Goal: Use online tool/utility: Utilize a website feature to perform a specific function

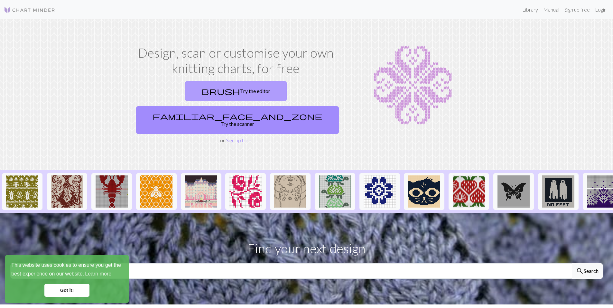
click at [185, 95] on link "brush Try the editor" at bounding box center [236, 91] width 102 height 20
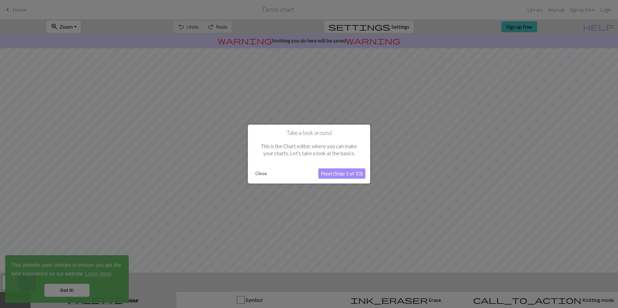
click at [326, 173] on button "Next (Step 1 of 10)" at bounding box center [341, 173] width 47 height 10
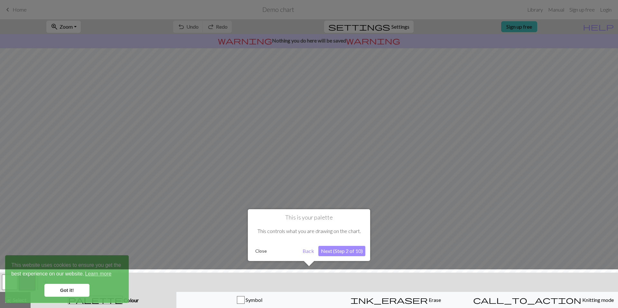
click at [257, 252] on button "Close" at bounding box center [261, 251] width 17 height 10
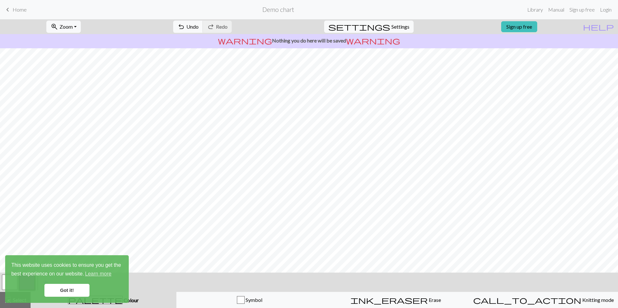
click at [71, 293] on link "Got it!" at bounding box center [66, 290] width 45 height 13
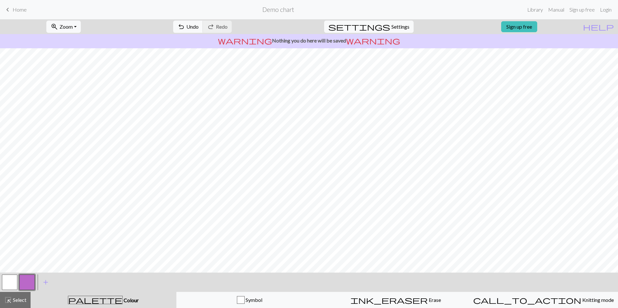
click at [7, 278] on button "button" at bounding box center [9, 281] width 15 height 15
click at [21, 295] on button "highlight_alt Select Select" at bounding box center [15, 300] width 31 height 16
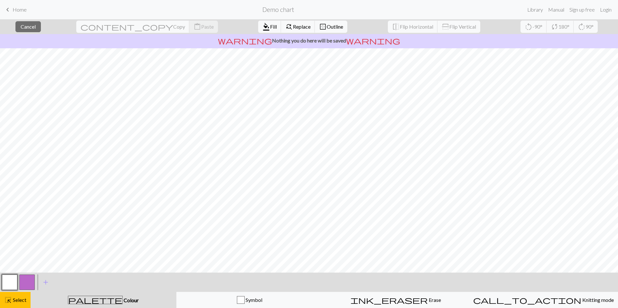
click at [10, 280] on button "button" at bounding box center [9, 281] width 15 height 15
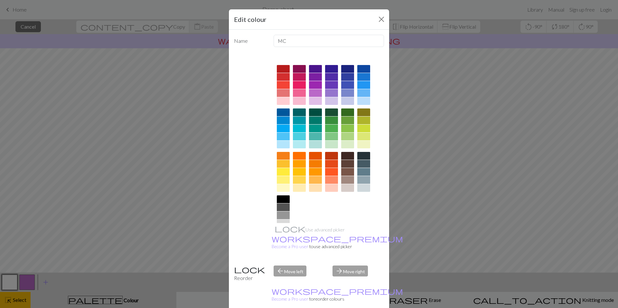
click at [360, 102] on div at bounding box center [363, 101] width 13 height 8
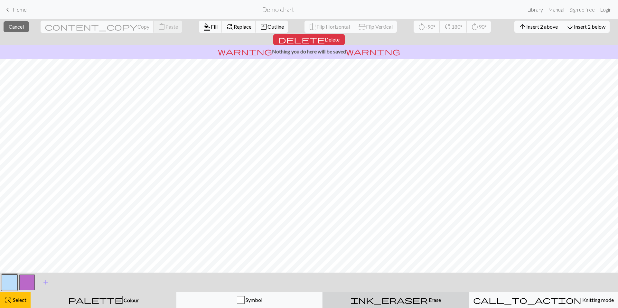
click at [393, 301] on span "ink_eraser" at bounding box center [388, 299] width 77 height 9
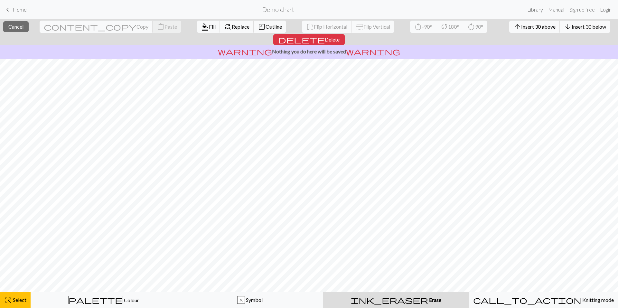
click at [410, 301] on div "ink_eraser Erase Erase" at bounding box center [396, 300] width 138 height 8
click at [323, 45] on div "warning Nothing you do here will be saved warning" at bounding box center [309, 52] width 618 height 14
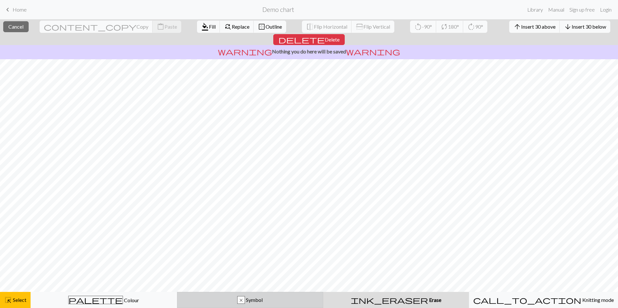
click at [253, 296] on div "x Symbol" at bounding box center [250, 300] width 138 height 8
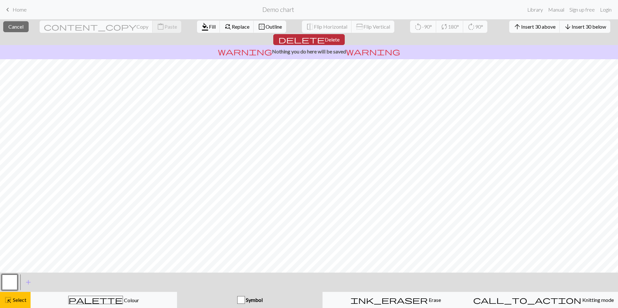
click at [339, 36] on span "Delete" at bounding box center [332, 39] width 15 height 6
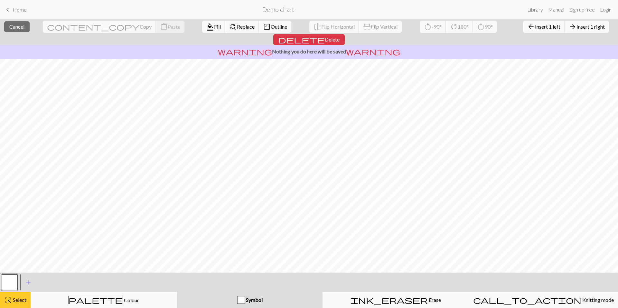
click at [20, 296] on button "highlight_alt Select Select" at bounding box center [15, 300] width 31 height 16
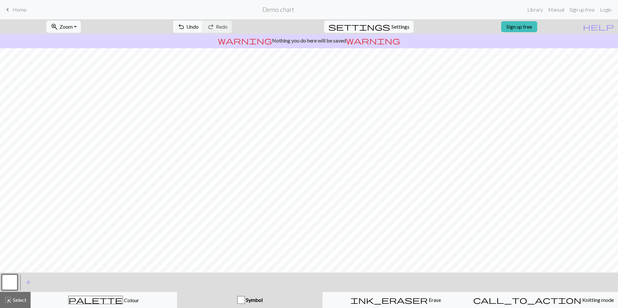
click at [235, 300] on div "Symbol" at bounding box center [250, 300] width 138 height 8
click at [239, 299] on div "button" at bounding box center [241, 300] width 8 height 8
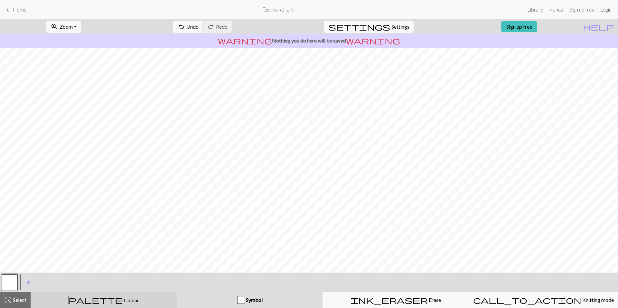
click at [141, 304] on div "palette Colour Colour" at bounding box center [104, 300] width 138 height 8
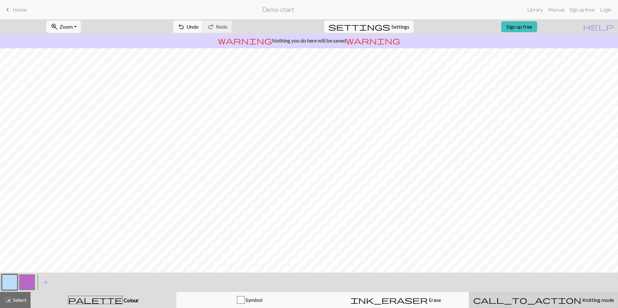
click at [524, 308] on button "call_to_action Knitting mode Knitting mode" at bounding box center [543, 300] width 149 height 16
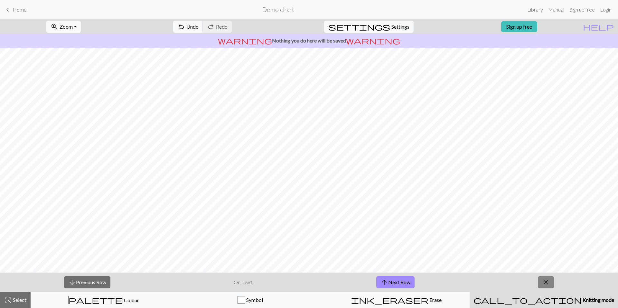
click at [545, 283] on span "close" at bounding box center [546, 282] width 8 height 9
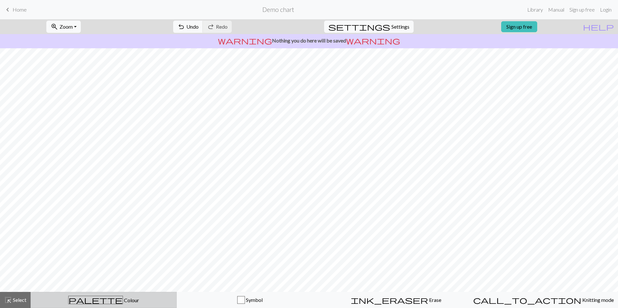
click at [84, 297] on div "palette Colour Colour" at bounding box center [104, 300] width 138 height 8
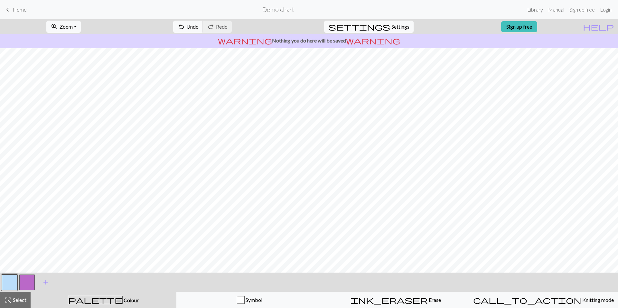
click at [27, 284] on button "button" at bounding box center [26, 281] width 15 height 15
drag, startPoint x: 47, startPoint y: 273, endPoint x: 213, endPoint y: 20, distance: 302.9
click at [213, 20] on div "undo Undo Undo redo Redo Redo" at bounding box center [202, 26] width 68 height 15
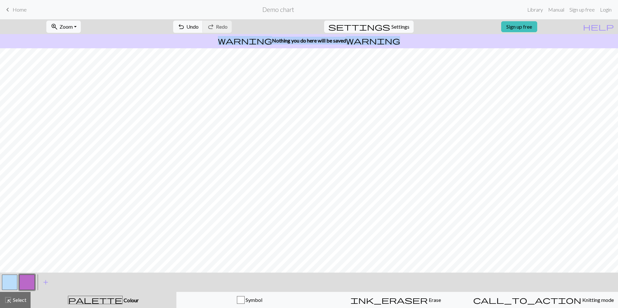
click at [213, 20] on div "undo Undo Undo redo Redo Redo" at bounding box center [202, 26] width 68 height 15
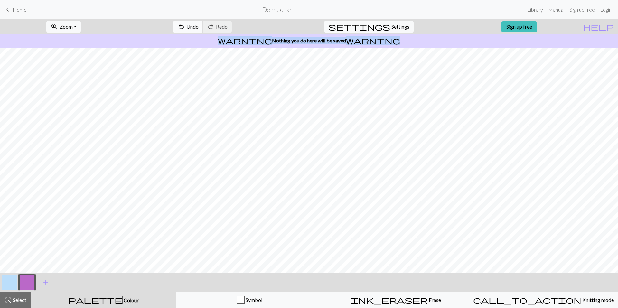
click at [213, 21] on div "undo Undo Undo redo Redo Redo" at bounding box center [202, 26] width 68 height 15
click at [203, 21] on button "undo Undo Undo" at bounding box center [188, 27] width 30 height 12
drag, startPoint x: 213, startPoint y: 21, endPoint x: 208, endPoint y: 28, distance: 9.1
click at [203, 28] on button "undo Undo Undo" at bounding box center [188, 27] width 30 height 12
click at [185, 28] on span "undo" at bounding box center [181, 26] width 8 height 9
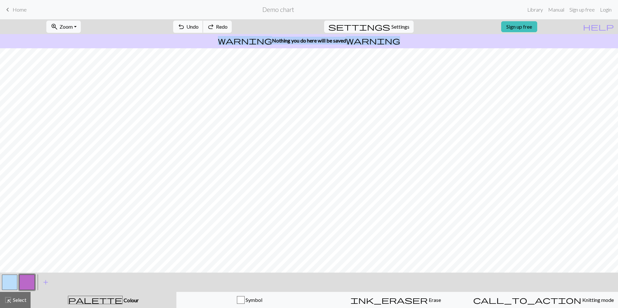
click at [185, 28] on span "undo" at bounding box center [181, 26] width 8 height 9
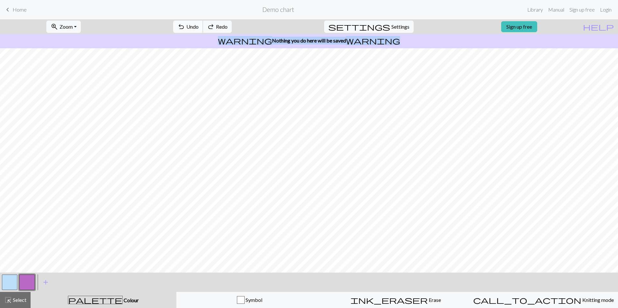
click at [185, 28] on span "undo" at bounding box center [181, 26] width 8 height 9
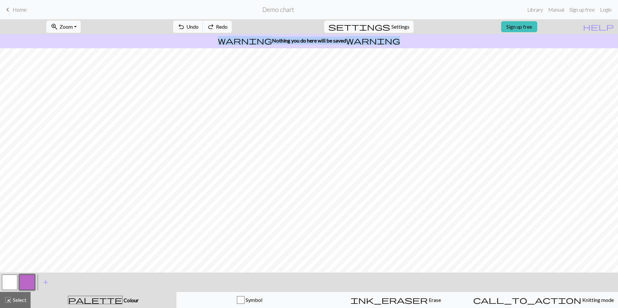
click at [14, 282] on button "button" at bounding box center [9, 281] width 15 height 15
click at [391, 28] on span "Settings" at bounding box center [400, 27] width 18 height 8
select select "aran"
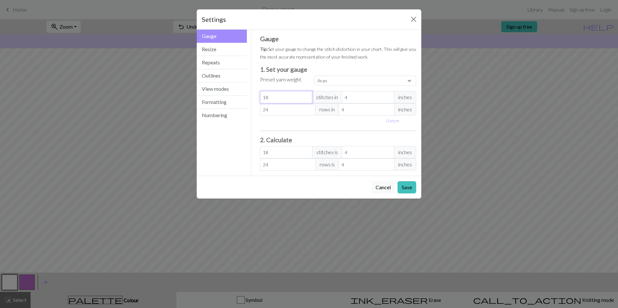
click at [289, 100] on input "18" at bounding box center [286, 97] width 52 height 12
click at [229, 51] on button "Resize" at bounding box center [222, 49] width 50 height 13
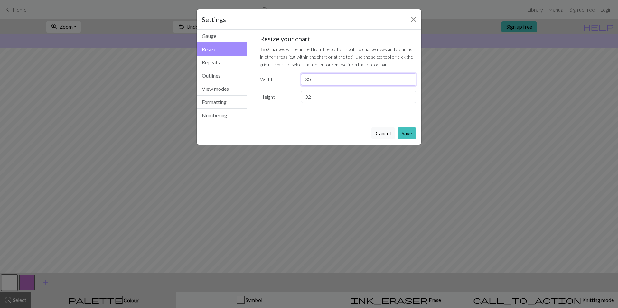
click at [312, 83] on input "30" at bounding box center [358, 79] width 115 height 12
type input "3"
type input "50"
click at [320, 100] on input "32" at bounding box center [358, 97] width 115 height 12
type input "3"
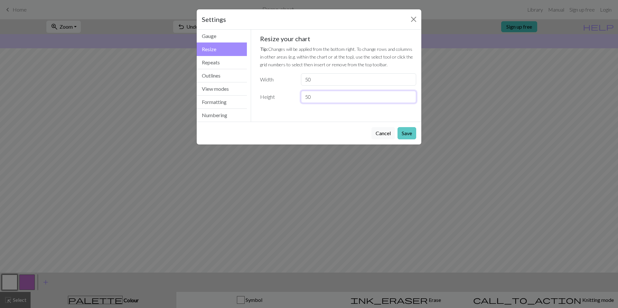
type input "50"
click at [412, 136] on button "Save" at bounding box center [406, 133] width 19 height 12
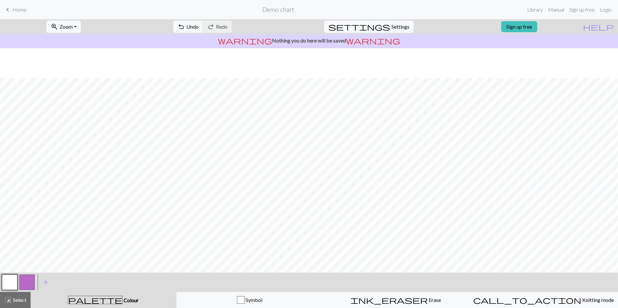
scroll to position [131, 0]
click at [28, 284] on button "button" at bounding box center [26, 281] width 15 height 15
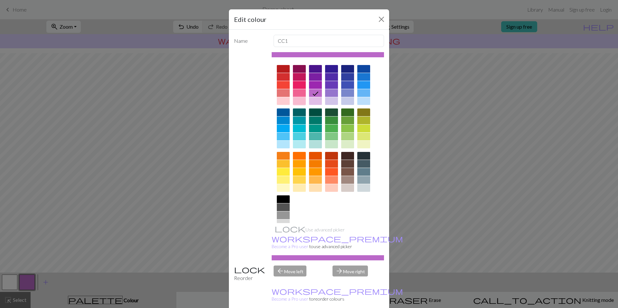
click at [298, 102] on div at bounding box center [299, 101] width 13 height 8
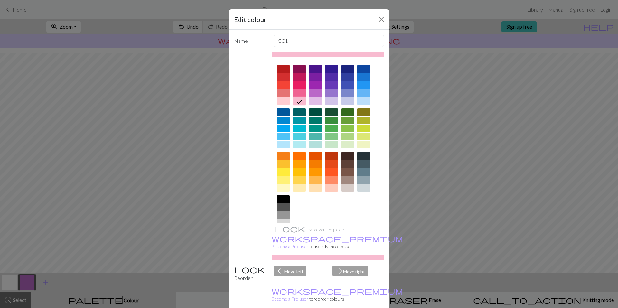
click at [284, 100] on div at bounding box center [283, 101] width 13 height 8
click at [223, 142] on div "Edit colour Name CC1 Use advanced picker workspace_premium Become a Pro user to…" at bounding box center [309, 154] width 618 height 308
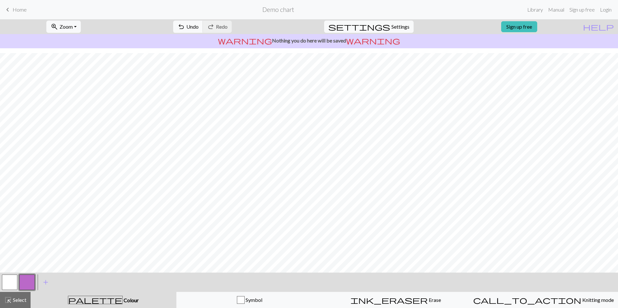
click at [28, 280] on button "button" at bounding box center [26, 281] width 15 height 15
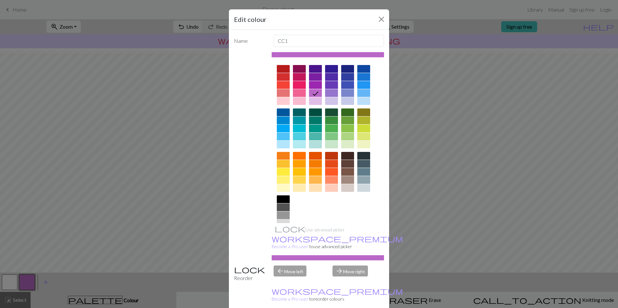
click at [46, 281] on div "Edit colour Name CC1 Use advanced picker workspace_premium Become a Pro user to…" at bounding box center [309, 154] width 618 height 308
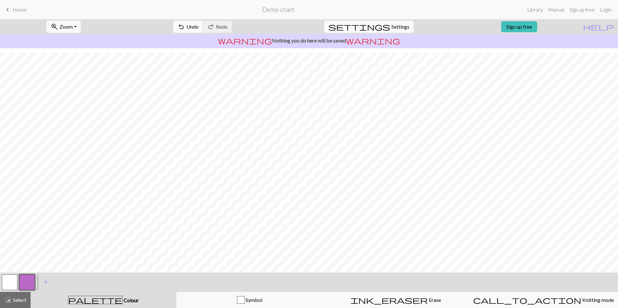
click at [46, 281] on span "add" at bounding box center [46, 282] width 8 height 9
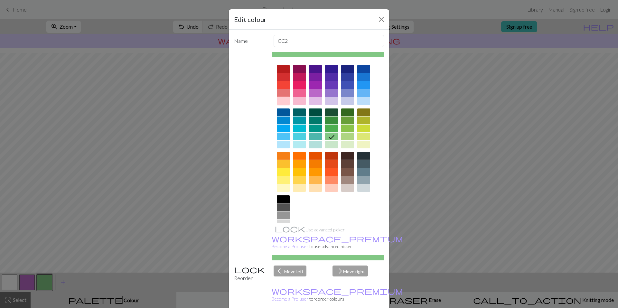
click at [279, 103] on div at bounding box center [283, 101] width 13 height 8
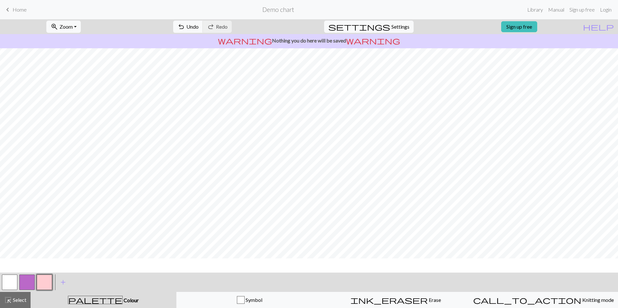
scroll to position [0, 0]
